Goal: Task Accomplishment & Management: Manage account settings

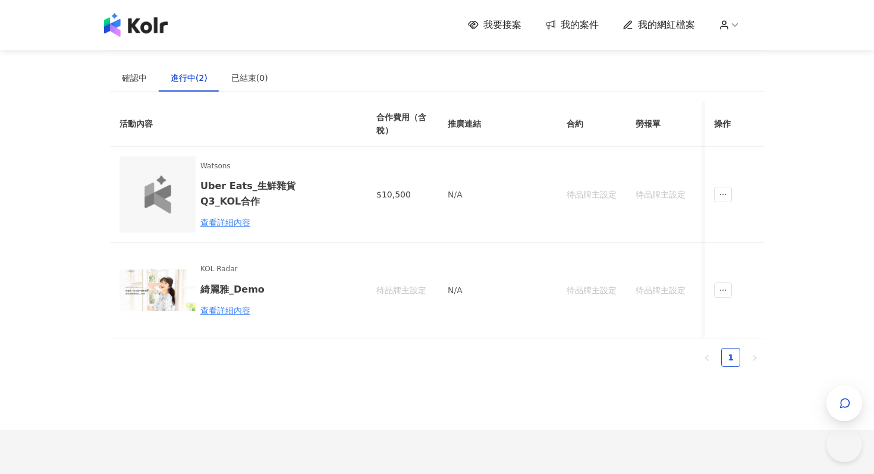
click at [738, 23] on icon at bounding box center [735, 25] width 11 height 11
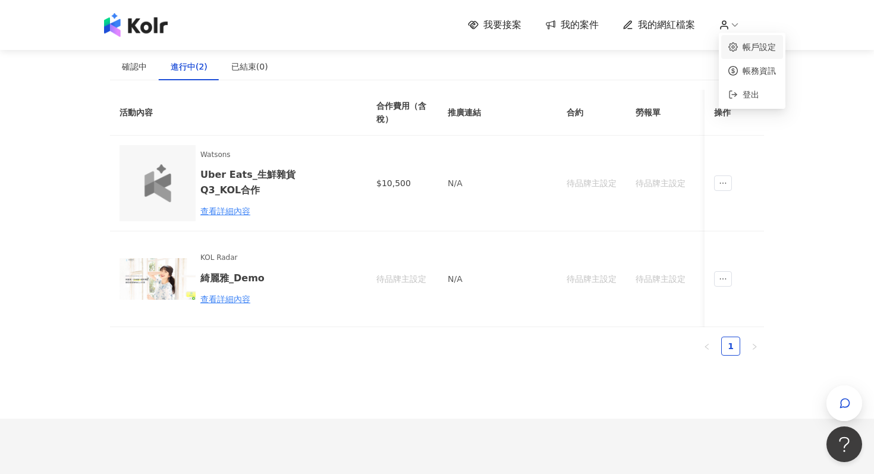
click at [747, 52] on link "帳戶設定" at bounding box center [759, 47] width 33 height 10
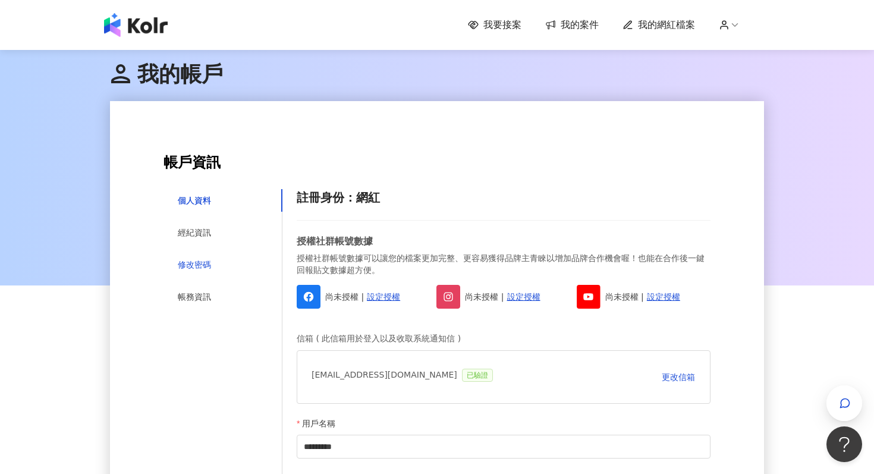
click at [194, 262] on div "修改密碼" at bounding box center [194, 264] width 33 height 13
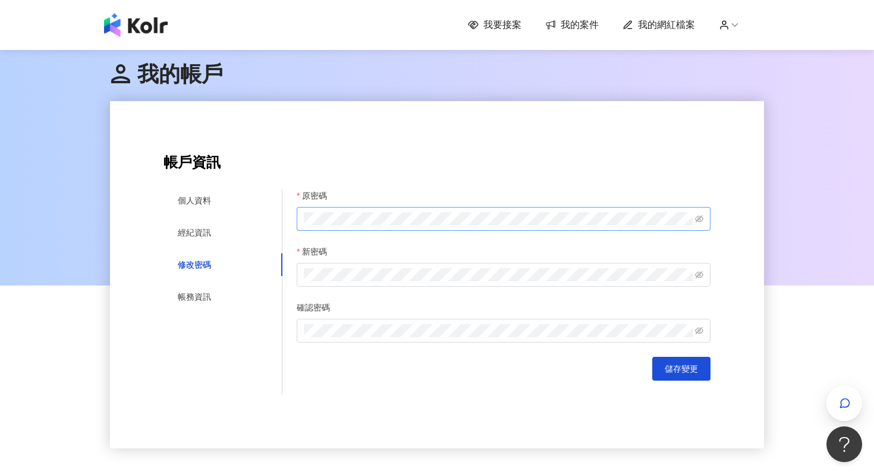
click at [368, 212] on span at bounding box center [504, 219] width 414 height 24
click at [689, 366] on span "儲存變更" at bounding box center [681, 369] width 33 height 10
click at [196, 294] on div "帳務資訊" at bounding box center [194, 296] width 33 height 13
